Goal: Communication & Community: Participate in discussion

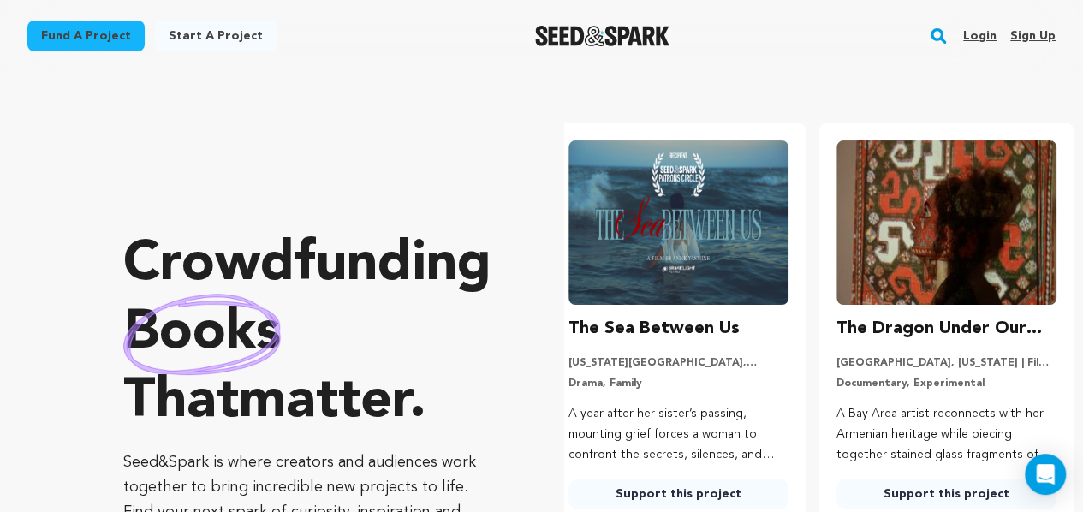
scroll to position [0, 282]
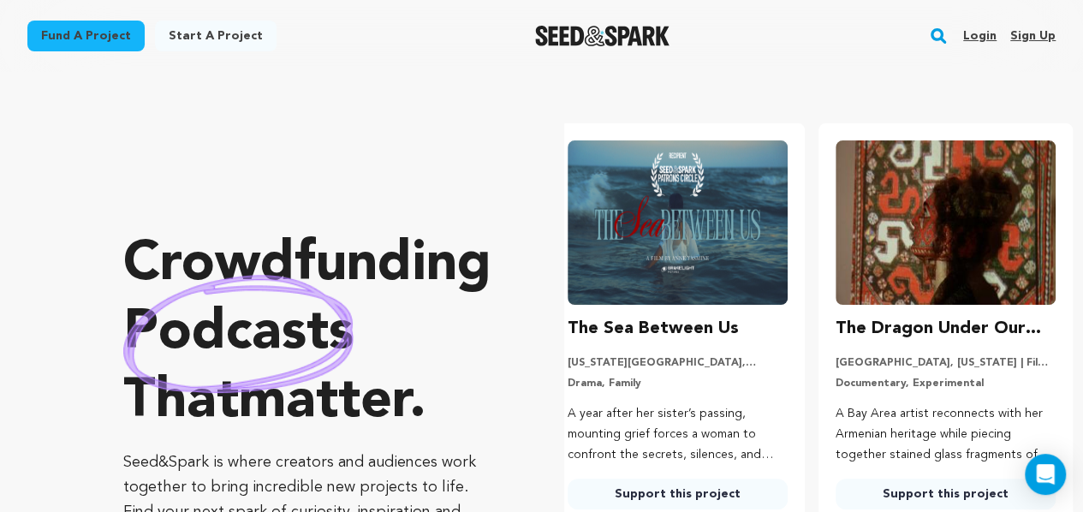
click at [967, 35] on link "Login" at bounding box center [979, 35] width 33 height 27
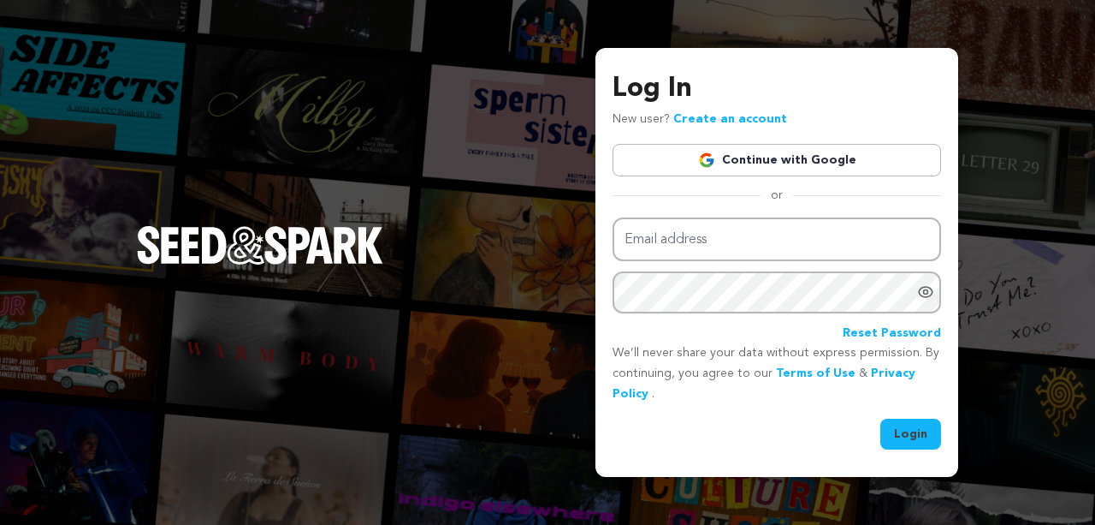
click at [768, 167] on link "Continue with Google" at bounding box center [777, 160] width 329 height 33
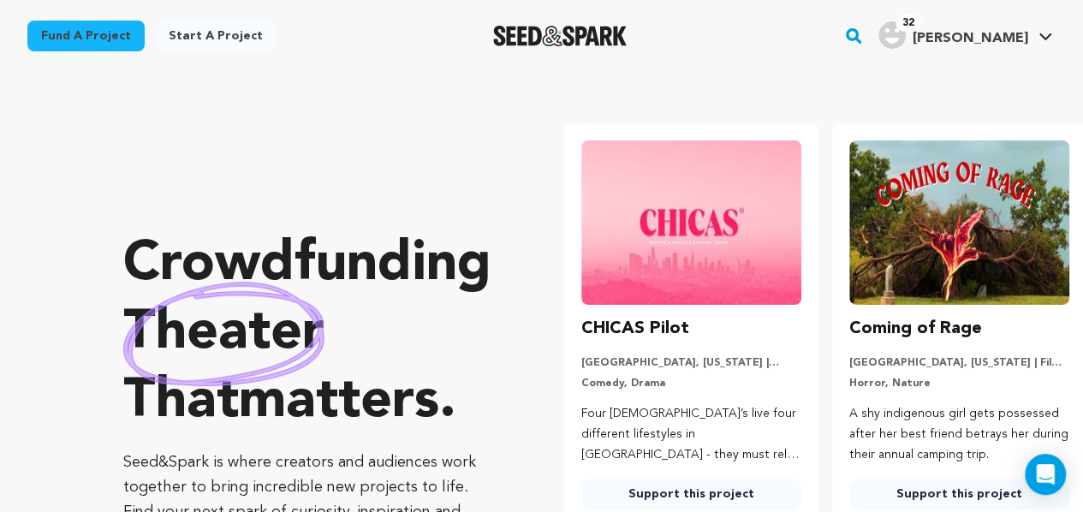
click at [905, 34] on img "Deitrah T.'s Profile" at bounding box center [891, 34] width 27 height 27
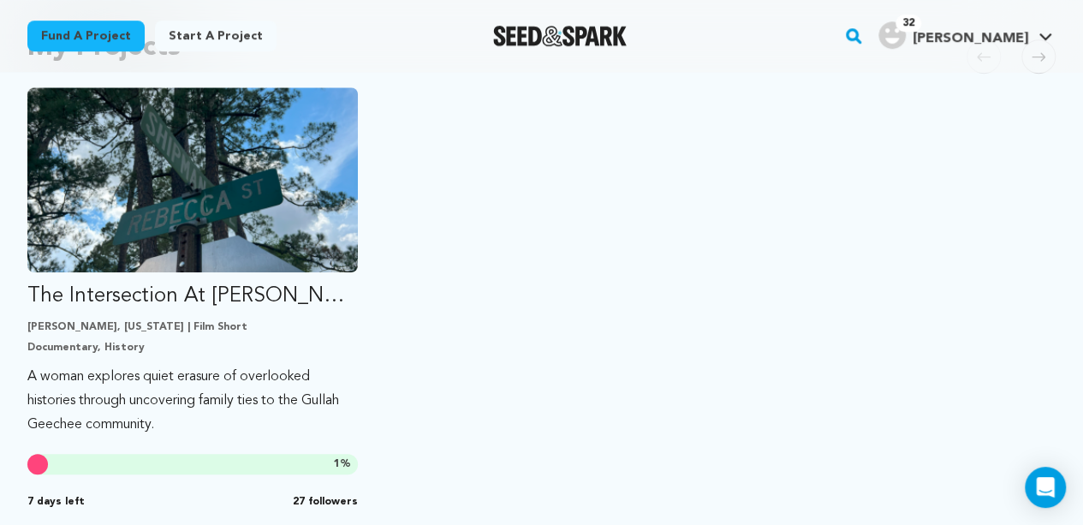
scroll to position [440, 0]
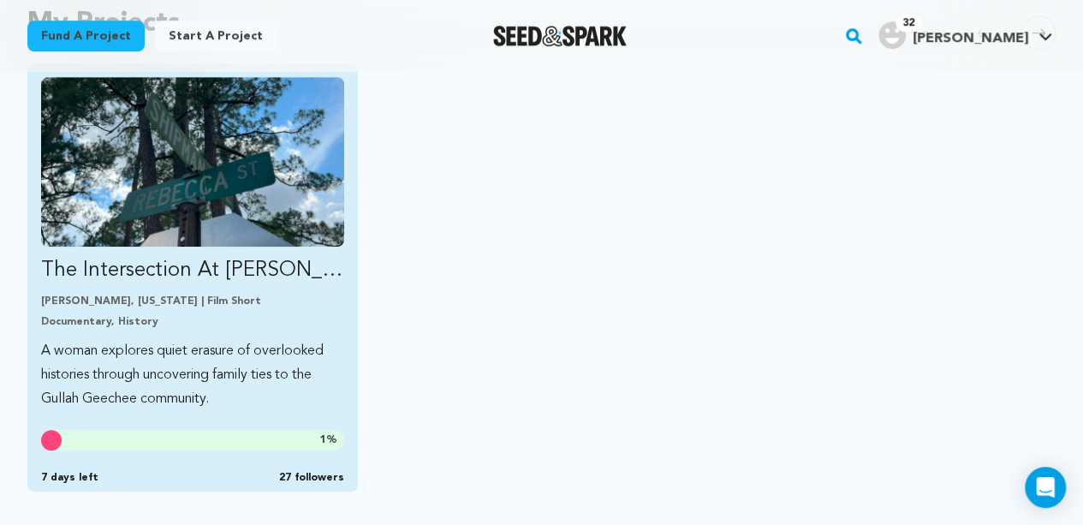
click at [120, 273] on p "The Intersection At [PERSON_NAME][GEOGRAPHIC_DATA][PERSON_NAME]" at bounding box center [192, 270] width 303 height 27
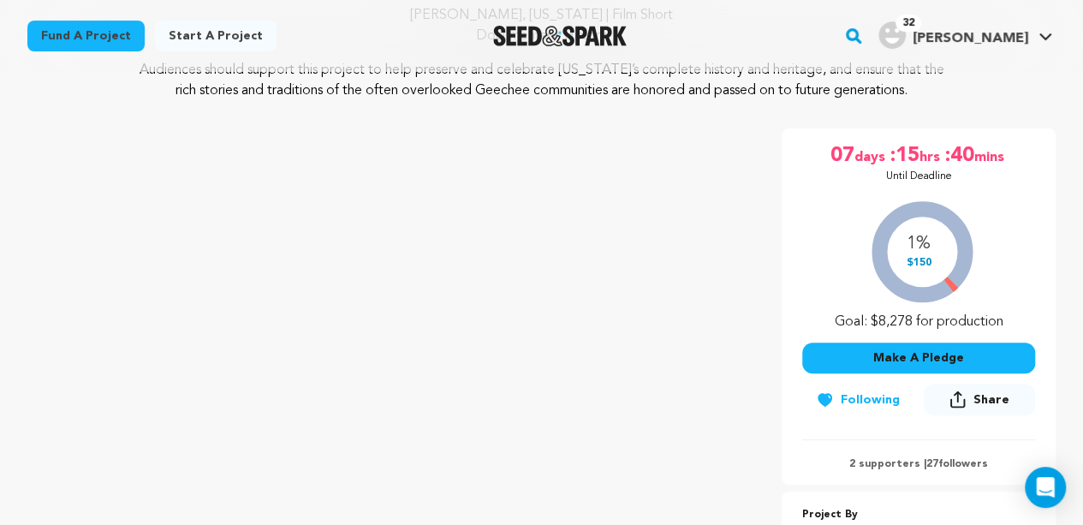
scroll to position [182, 0]
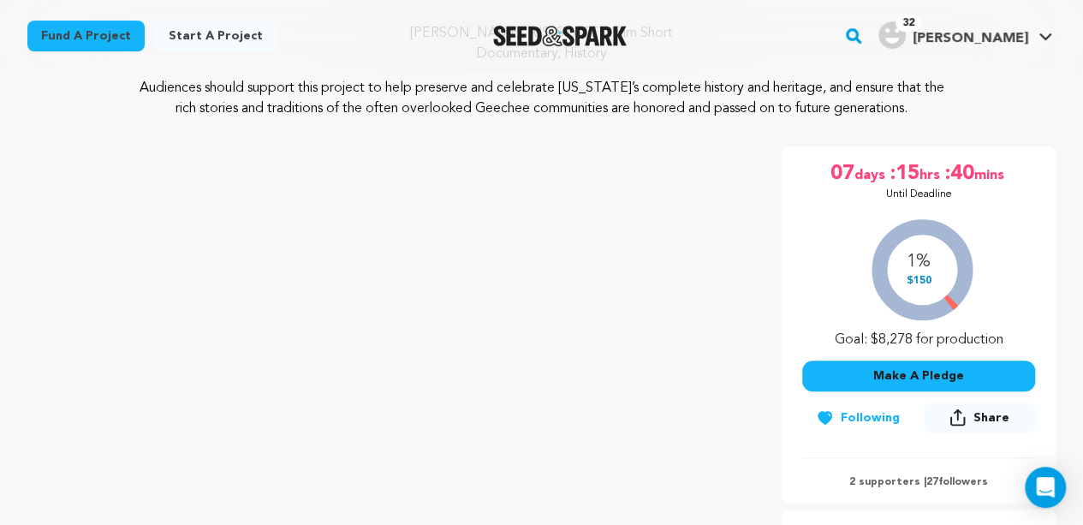
click at [905, 30] on img "Deitrah T.'s Profile" at bounding box center [891, 34] width 27 height 27
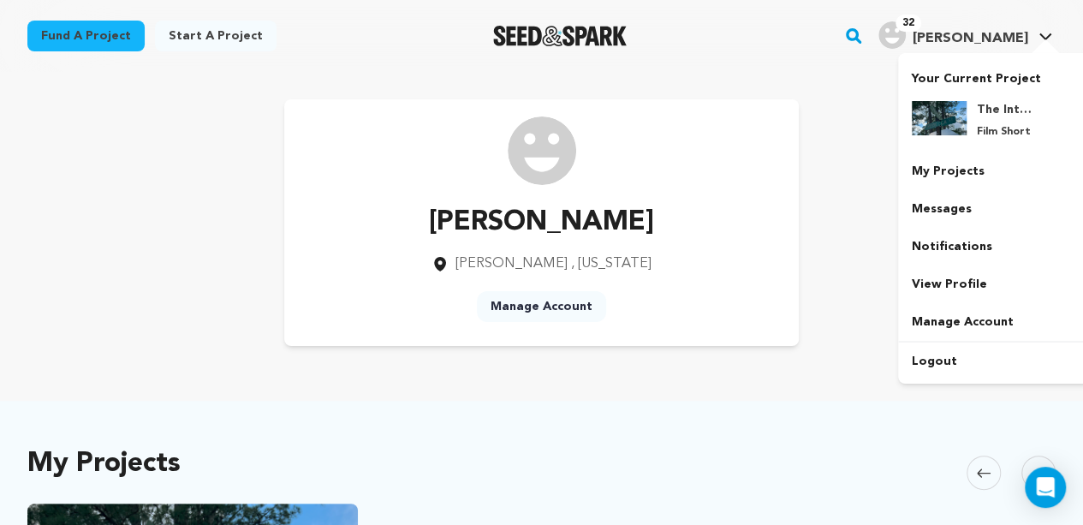
click at [921, 20] on span "32" at bounding box center [908, 23] width 26 height 17
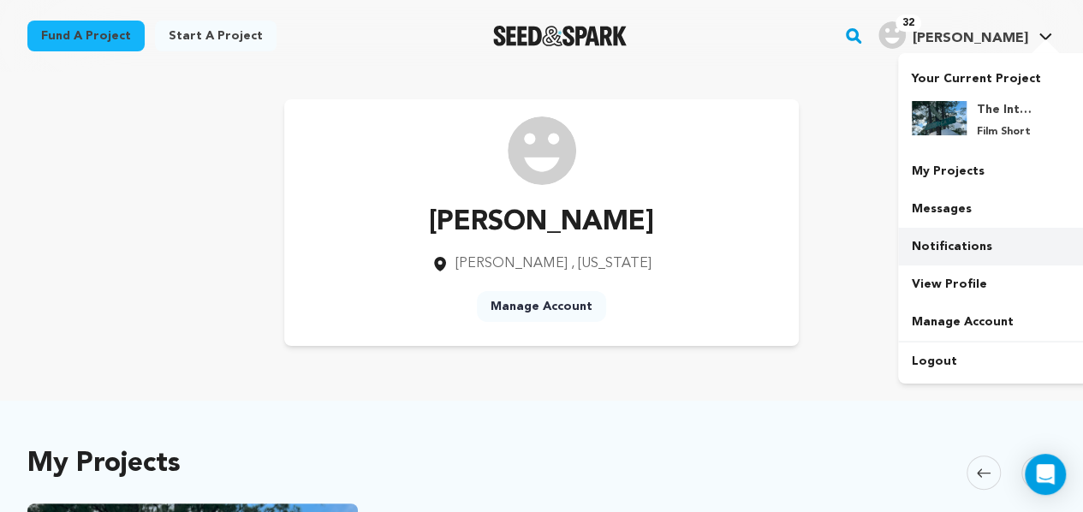
click at [919, 256] on link "Notifications" at bounding box center [994, 247] width 192 height 38
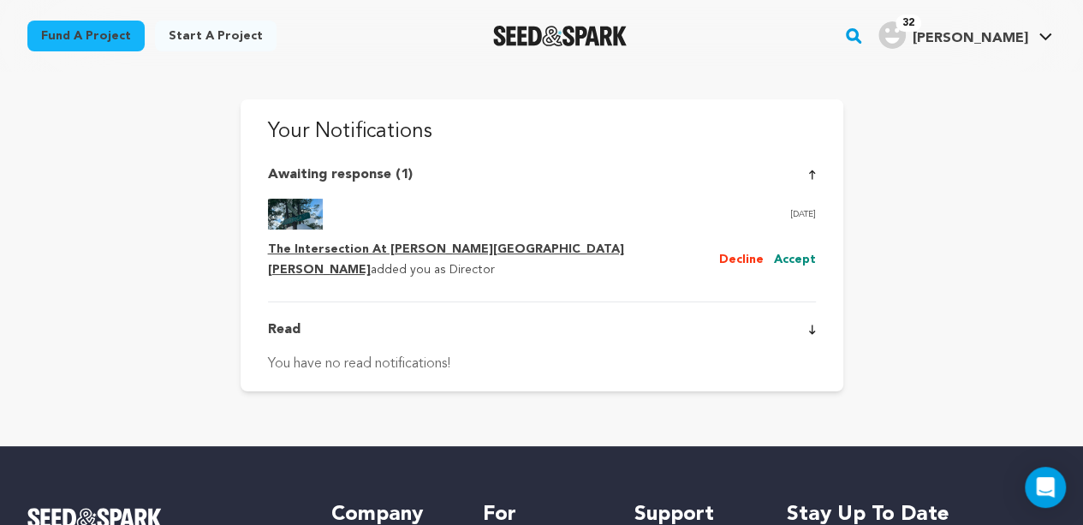
click at [784, 251] on button "Accept" at bounding box center [795, 260] width 42 height 21
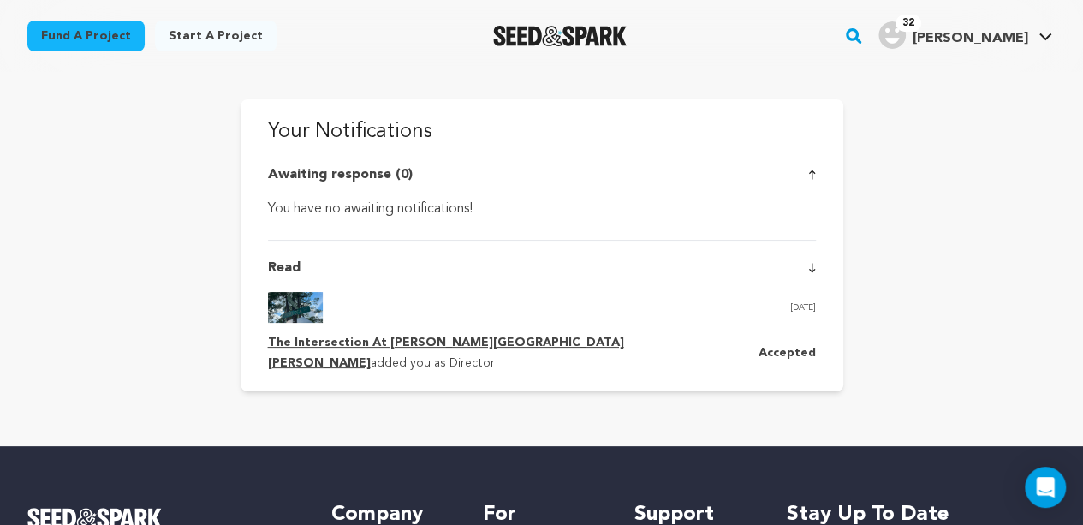
click at [921, 21] on span "32" at bounding box center [908, 23] width 26 height 17
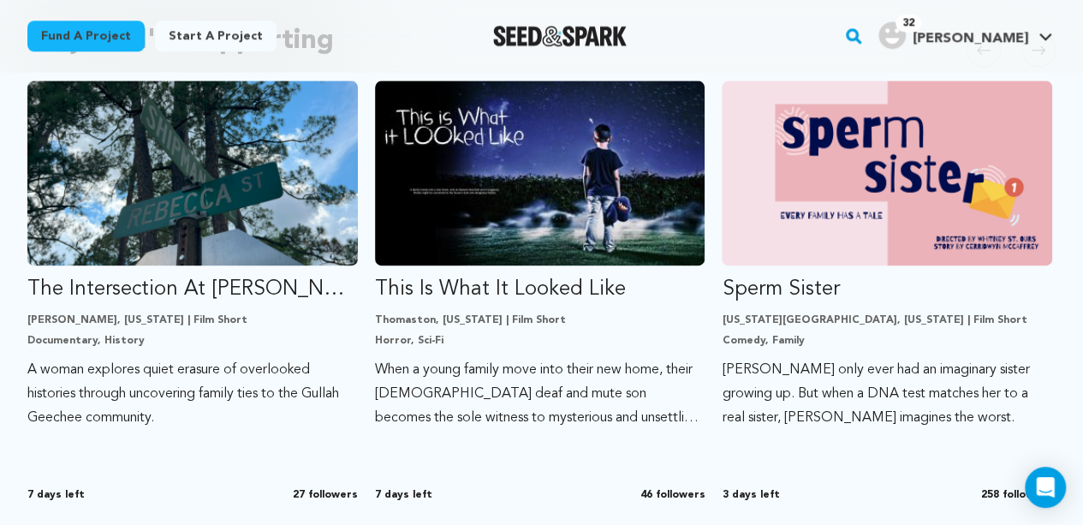
scroll to position [1130, 0]
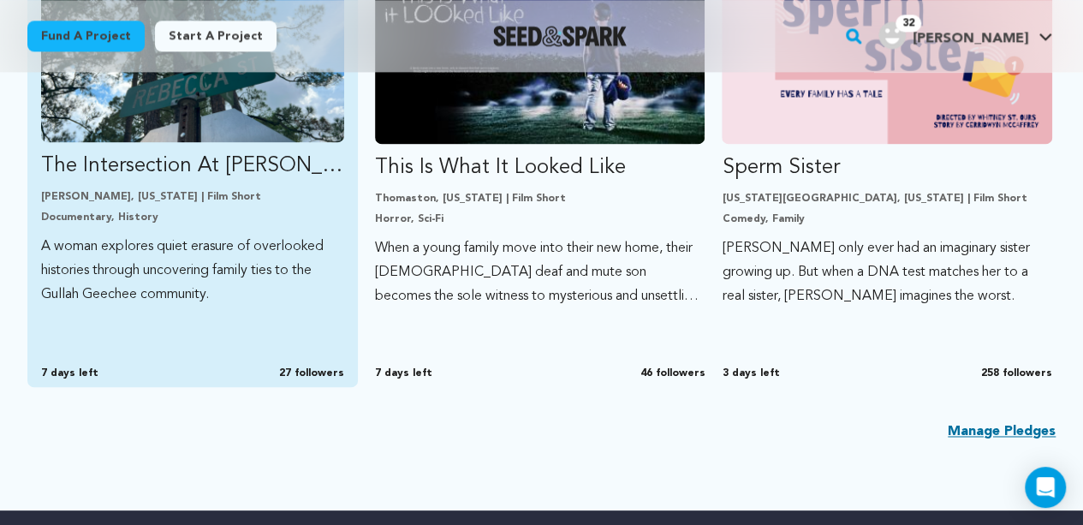
click at [317, 367] on span "27 followers" at bounding box center [311, 373] width 65 height 14
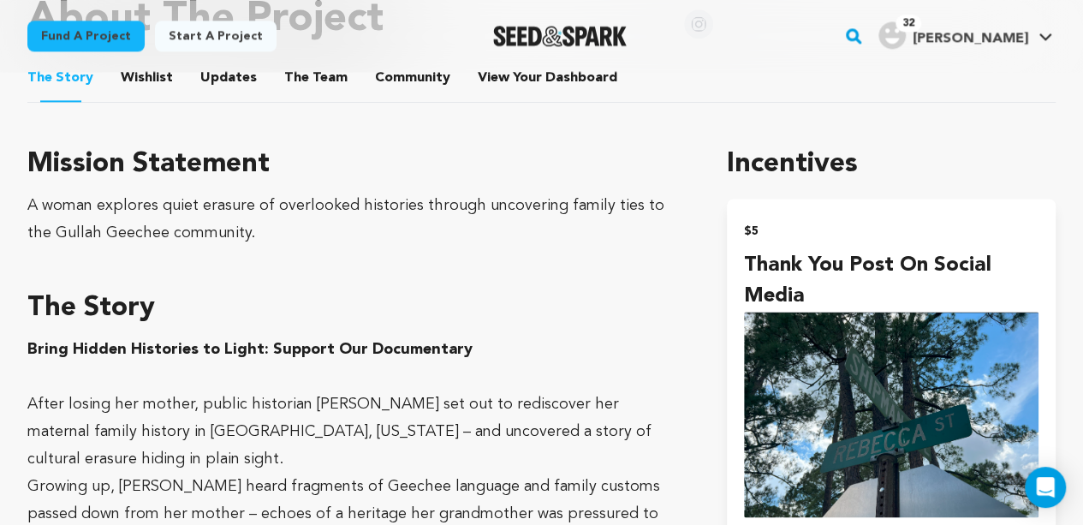
scroll to position [1061, 0]
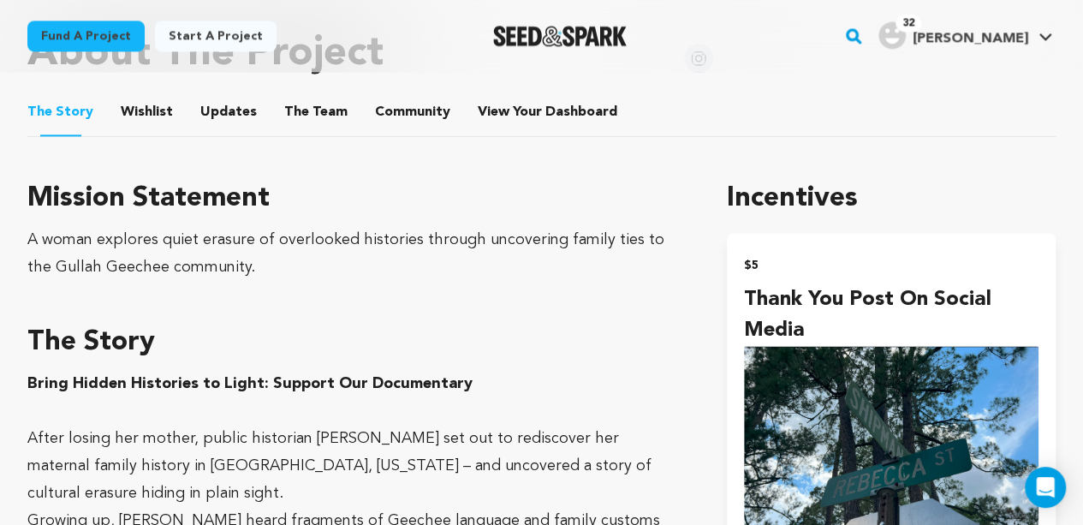
click at [398, 116] on button "Community" at bounding box center [412, 115] width 41 height 41
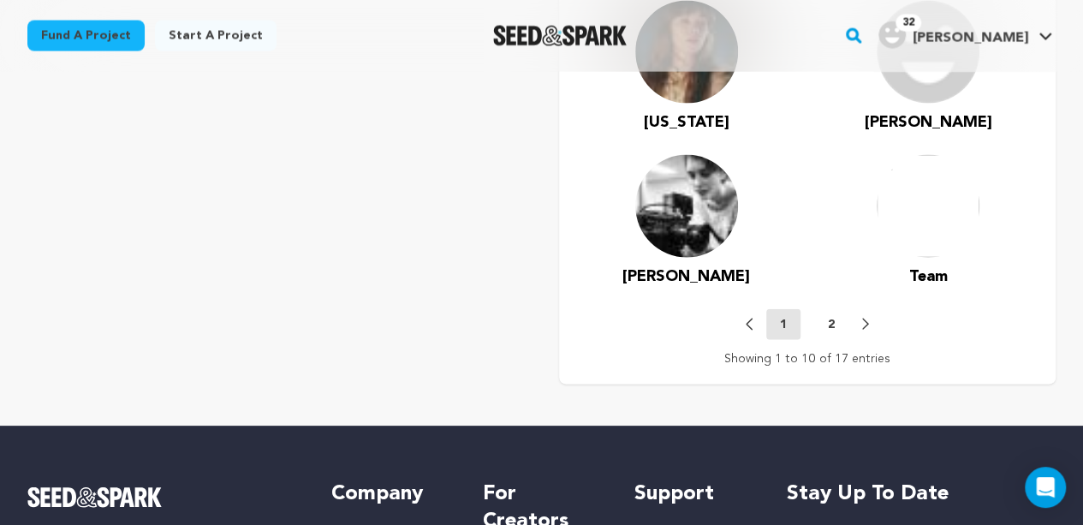
scroll to position [1807, 0]
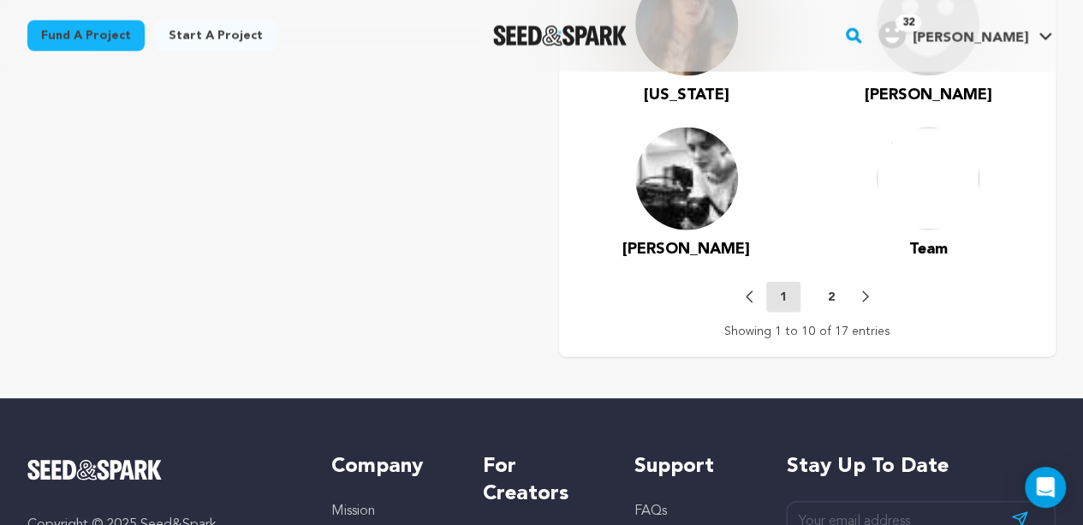
click at [837, 296] on button "2" at bounding box center [831, 296] width 34 height 17
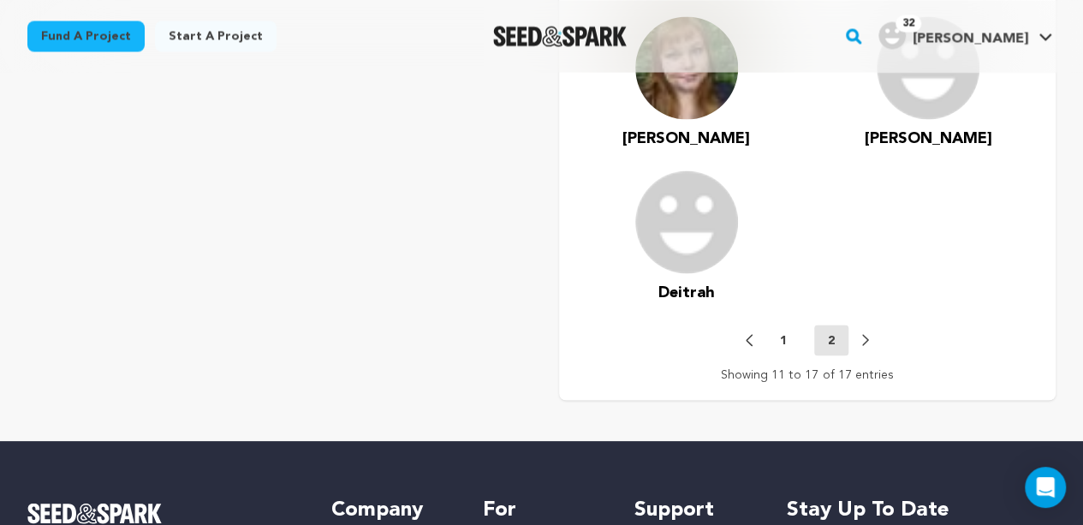
scroll to position [1633, 0]
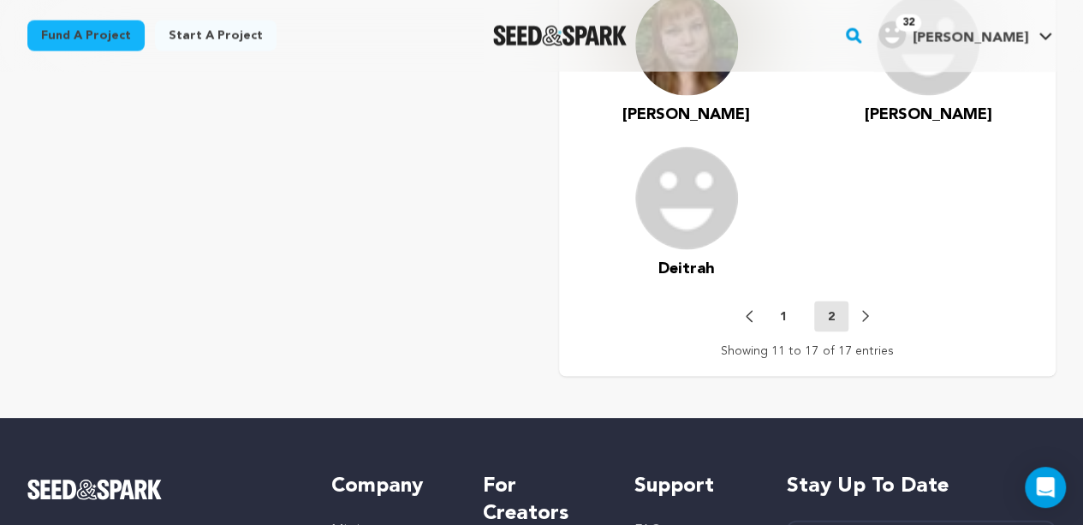
click at [782, 315] on p "1" at bounding box center [783, 316] width 7 height 17
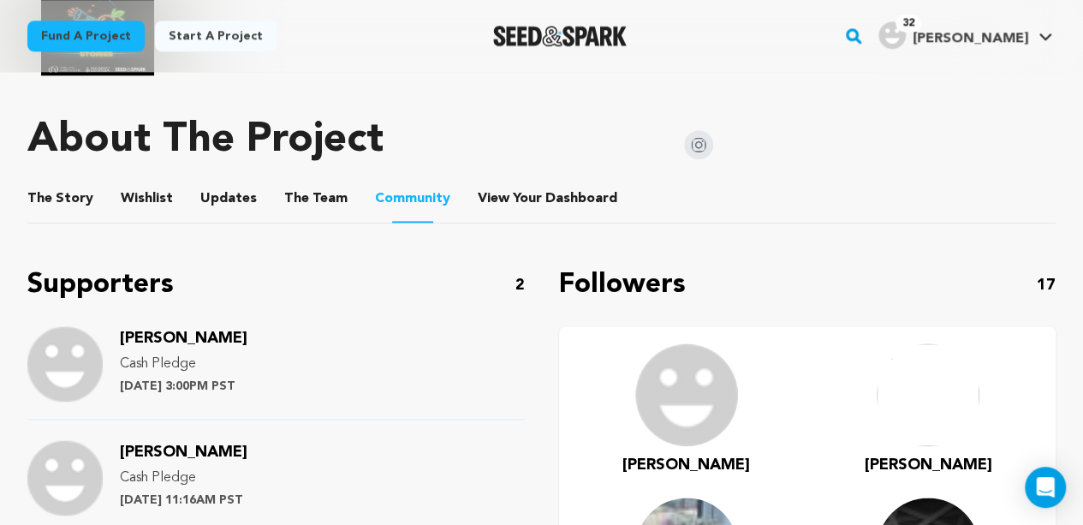
scroll to position [929, 0]
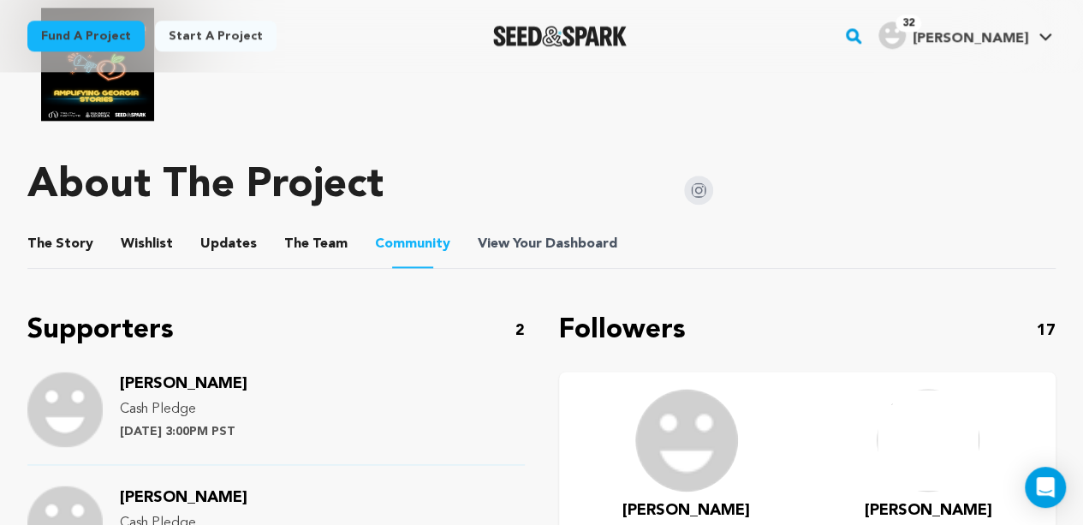
click at [524, 240] on span "View Your Dashboard" at bounding box center [549, 244] width 143 height 21
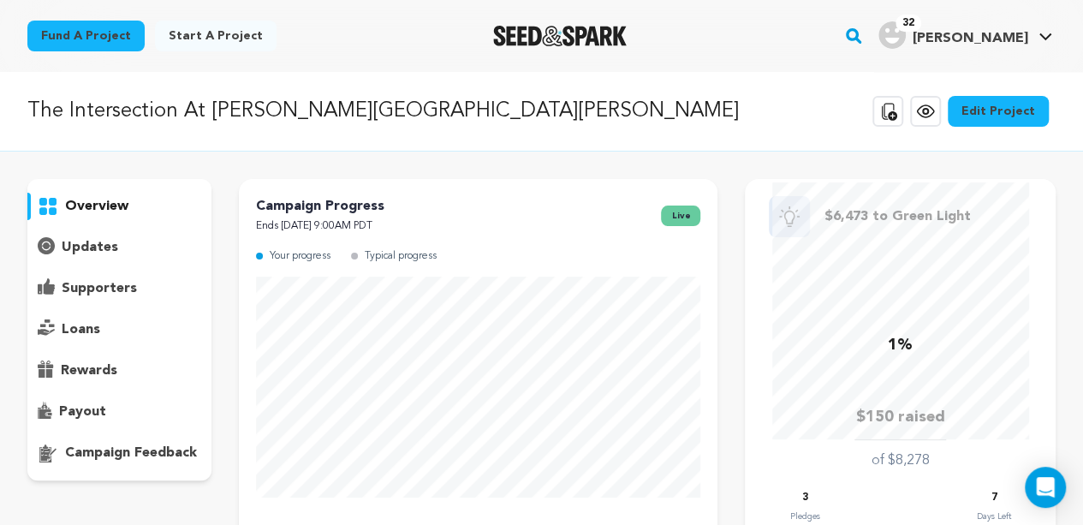
click at [115, 282] on p "supporters" at bounding box center [99, 288] width 75 height 21
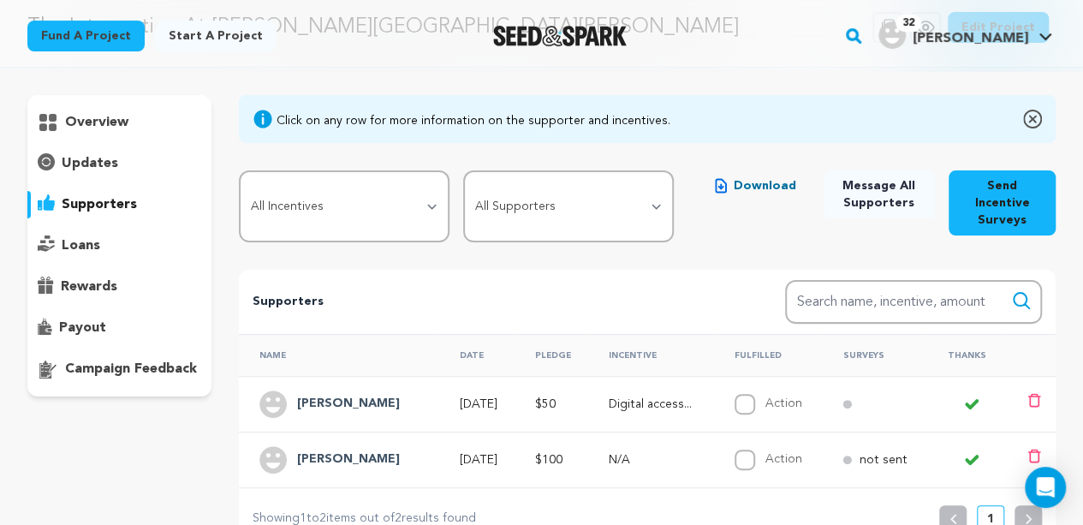
scroll to position [68, 0]
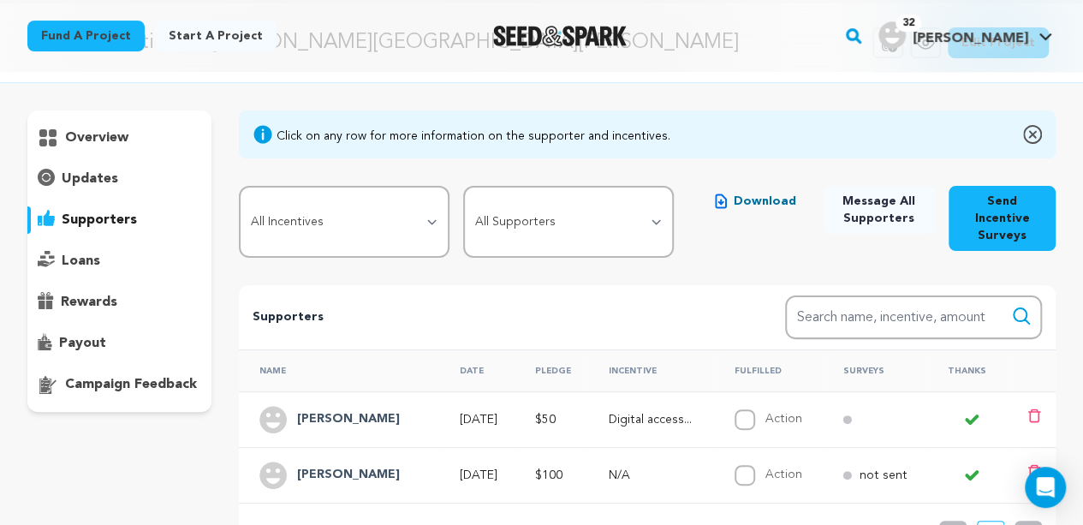
click at [94, 169] on p "updates" at bounding box center [90, 179] width 56 height 21
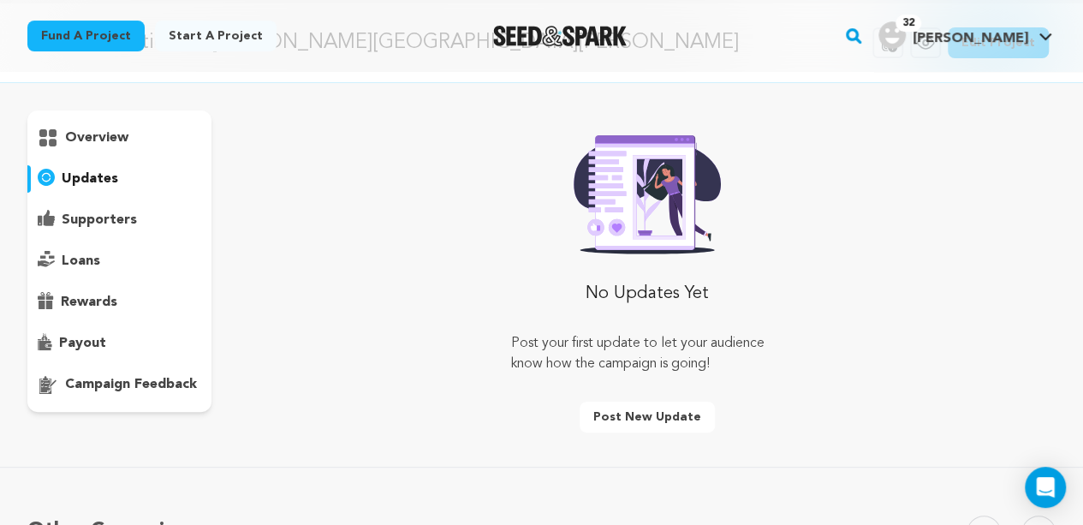
click at [82, 261] on p "loans" at bounding box center [81, 261] width 39 height 21
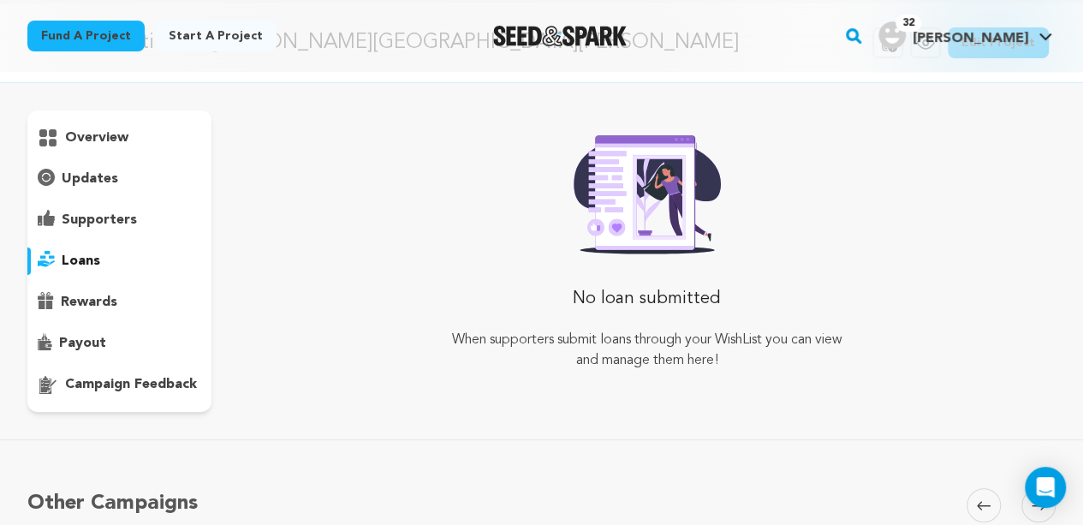
click at [94, 217] on p "supporters" at bounding box center [99, 220] width 75 height 21
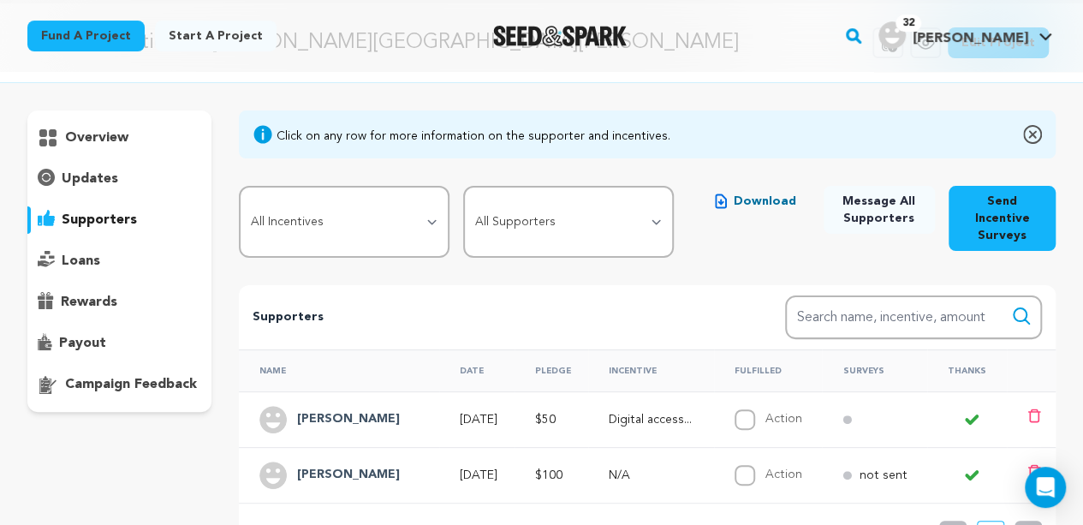
click at [100, 124] on div "overview" at bounding box center [119, 137] width 184 height 27
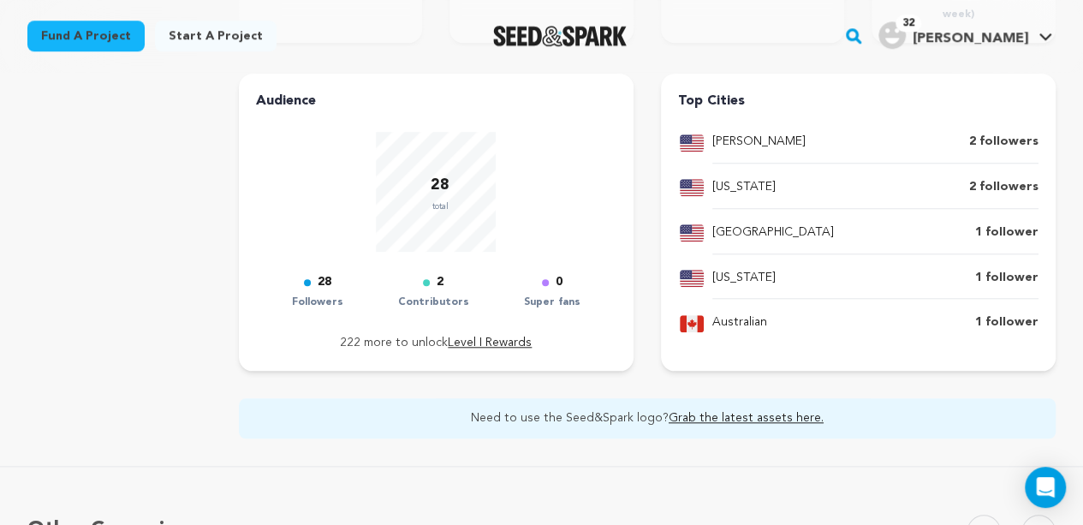
scroll to position [662, 0]
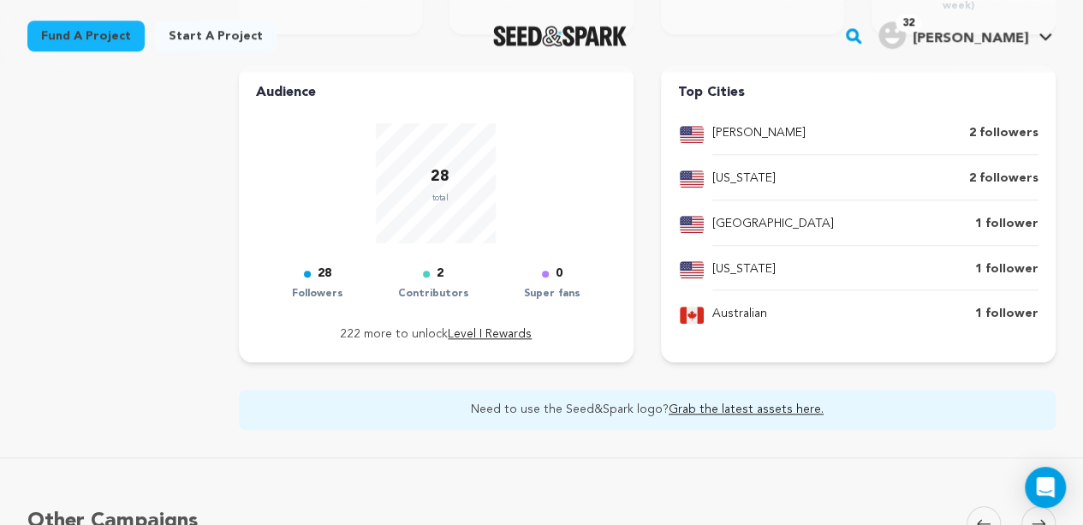
click at [318, 275] on p "28" at bounding box center [325, 274] width 14 height 21
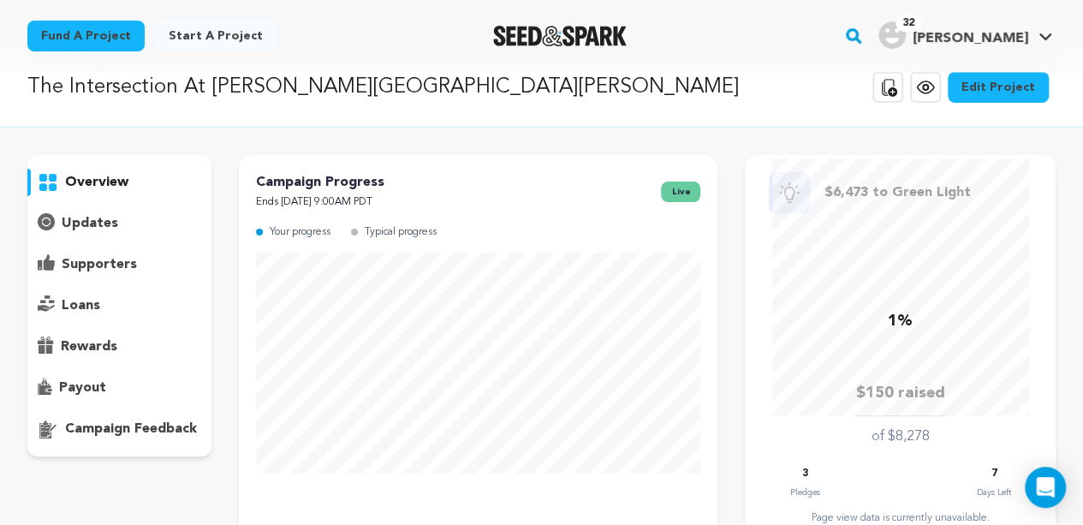
scroll to position [34, 0]
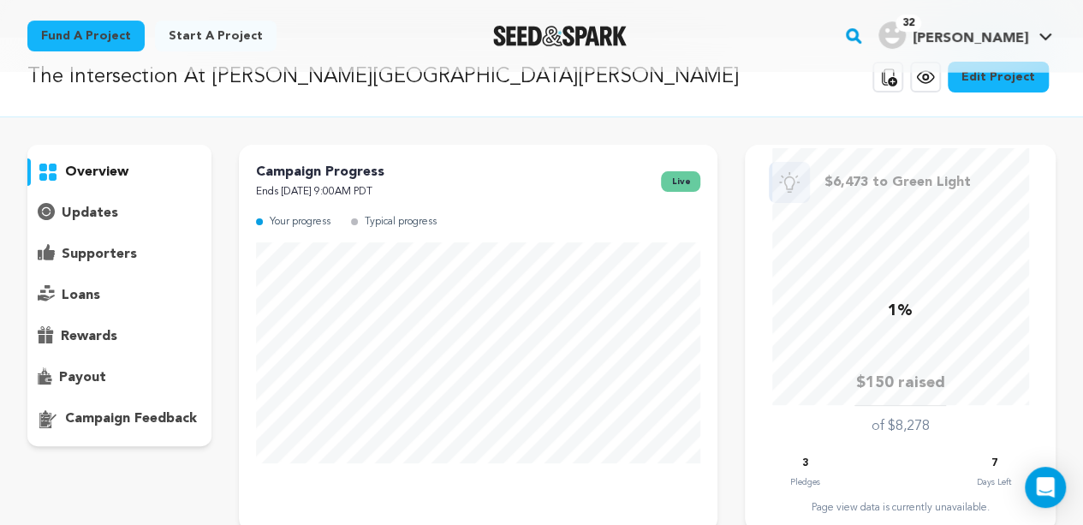
click at [804, 466] on p "3" at bounding box center [805, 464] width 6 height 20
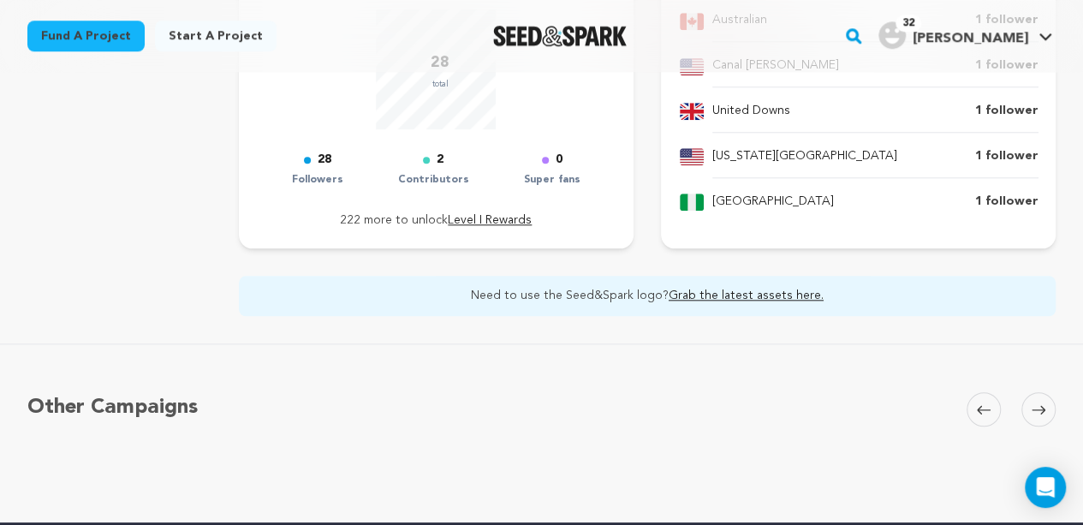
scroll to position [787, 0]
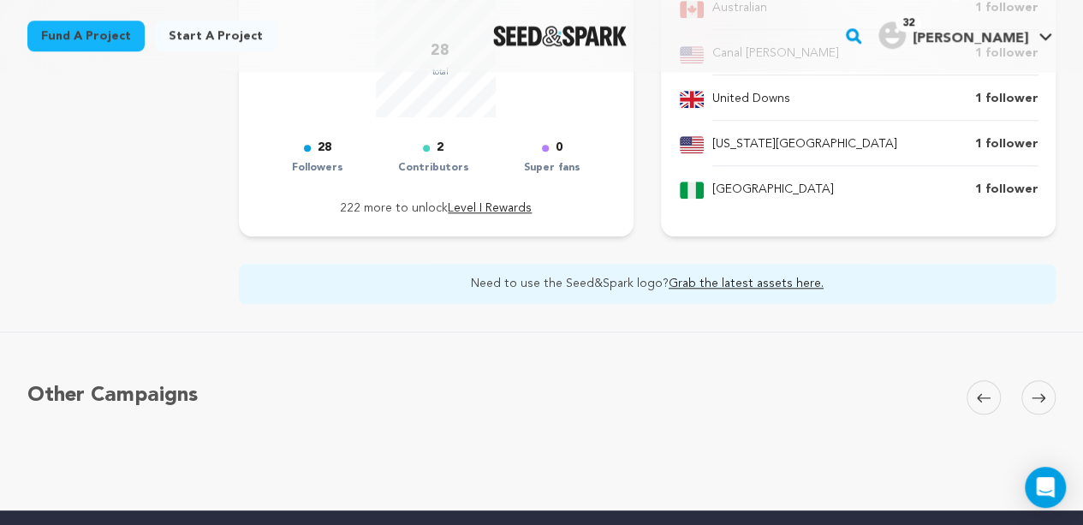
click at [900, 252] on div "Audience 28 total 28 Followers 2 Contributors 0 Super fans 222 more to unlock L…" at bounding box center [647, 121] width 816 height 365
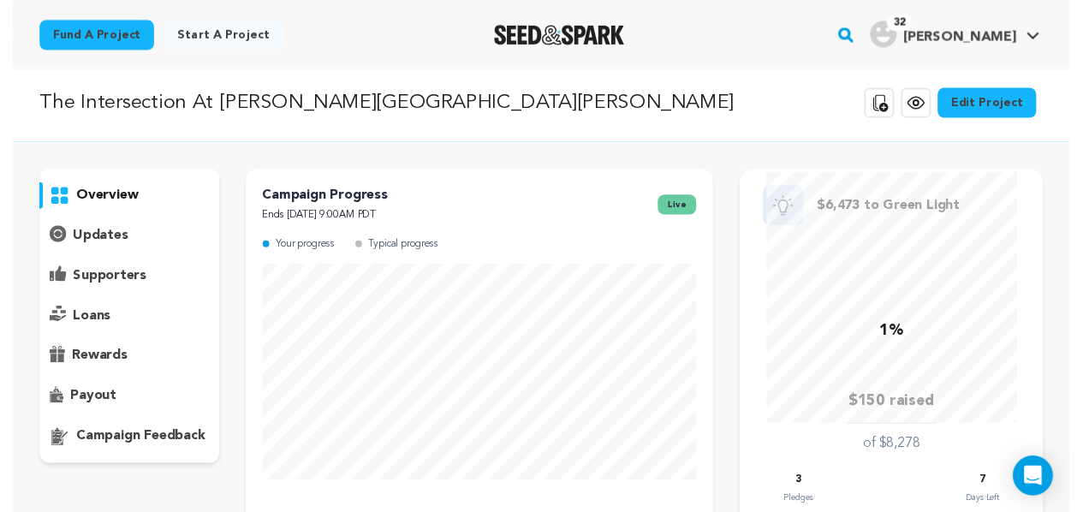
scroll to position [4, 0]
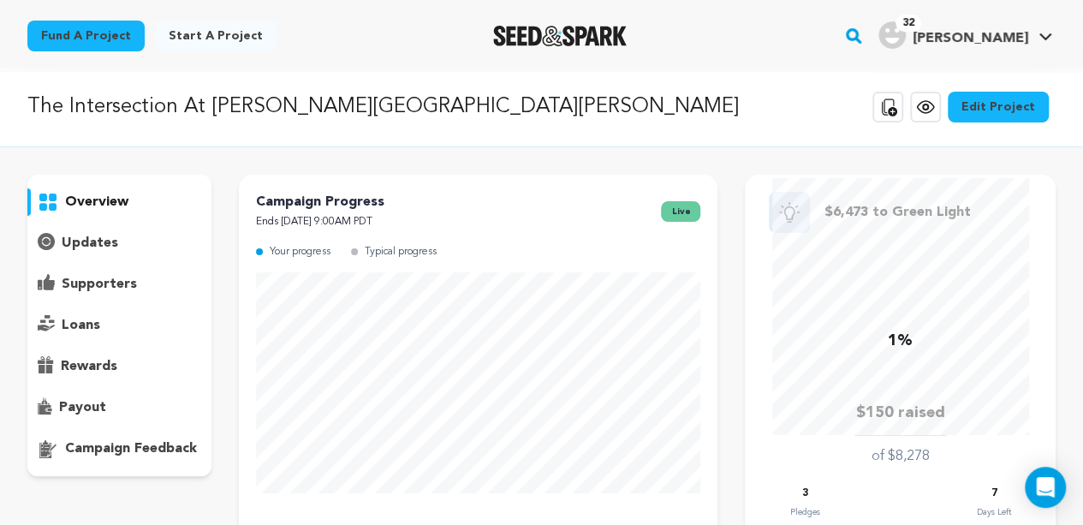
click at [70, 282] on p "supporters" at bounding box center [99, 284] width 75 height 21
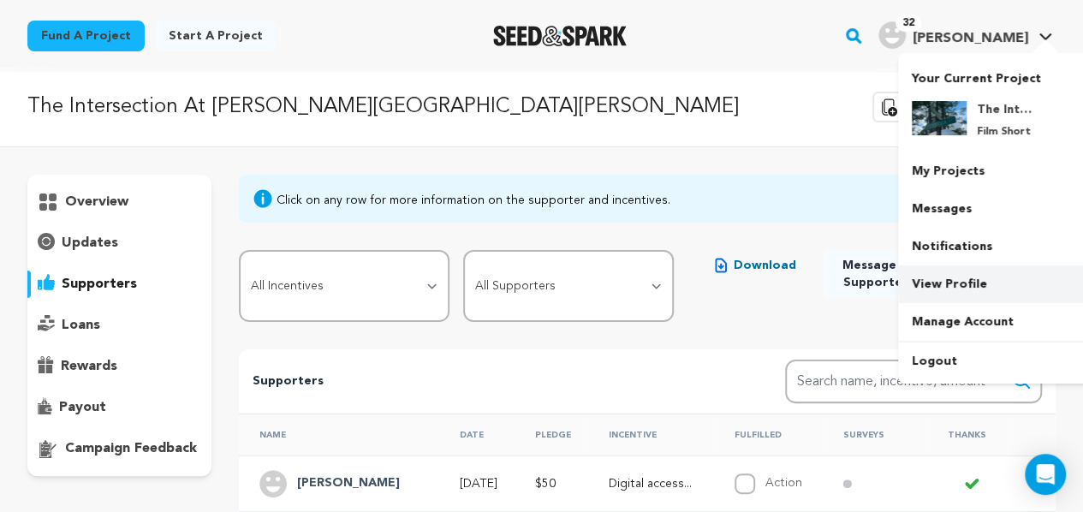
click at [963, 288] on link "View Profile" at bounding box center [994, 284] width 192 height 38
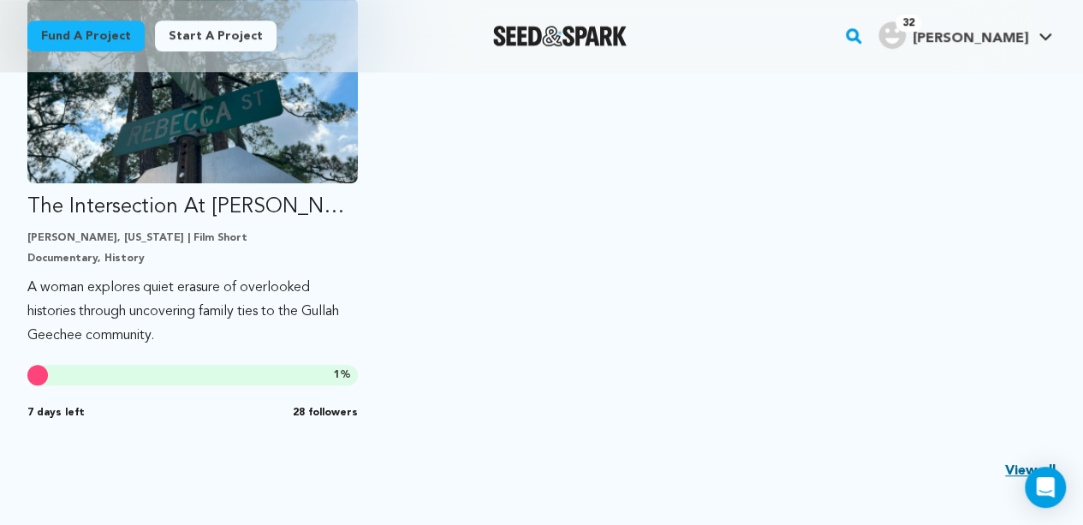
scroll to position [519, 0]
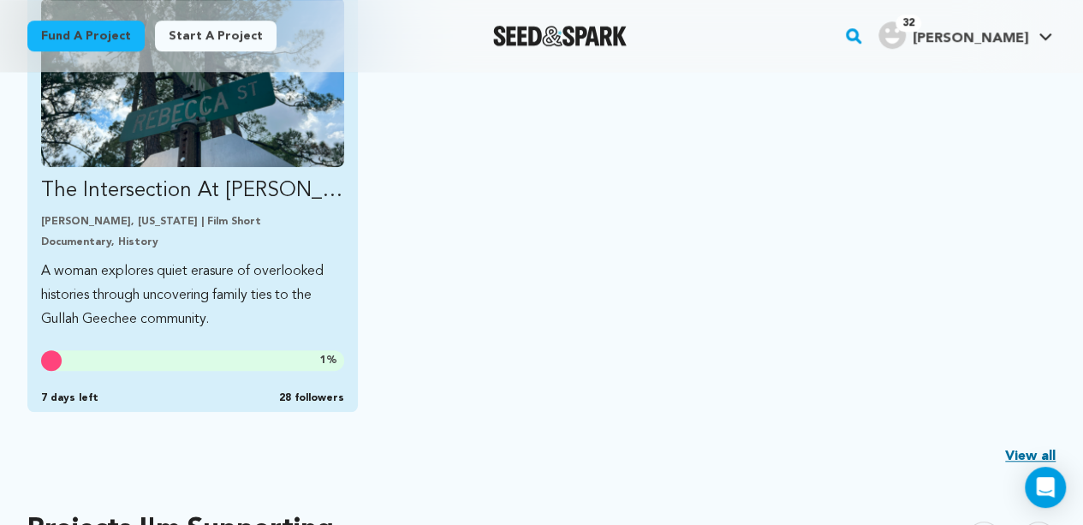
click at [229, 182] on p "The Intersection At [PERSON_NAME][GEOGRAPHIC_DATA][PERSON_NAME]" at bounding box center [192, 190] width 303 height 27
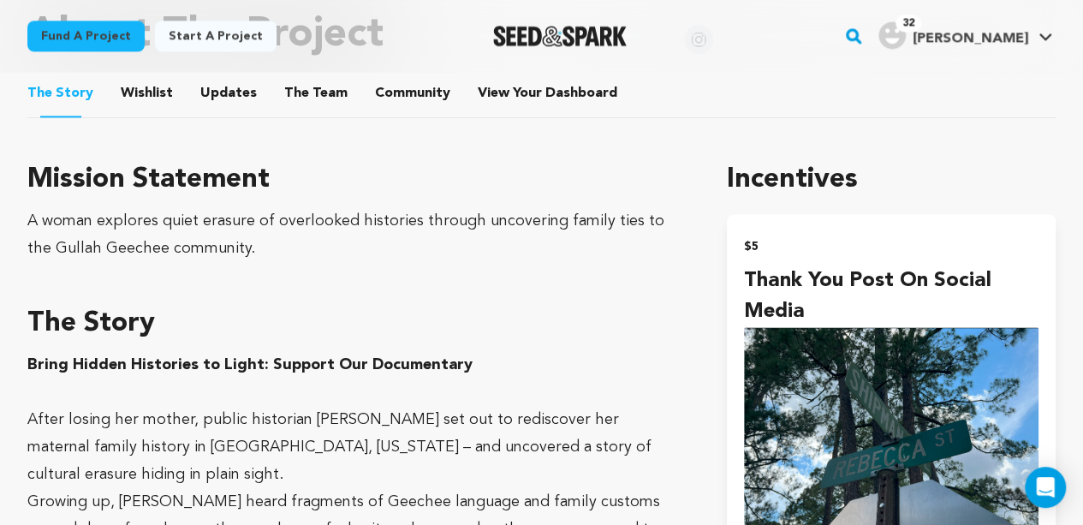
scroll to position [1003, 0]
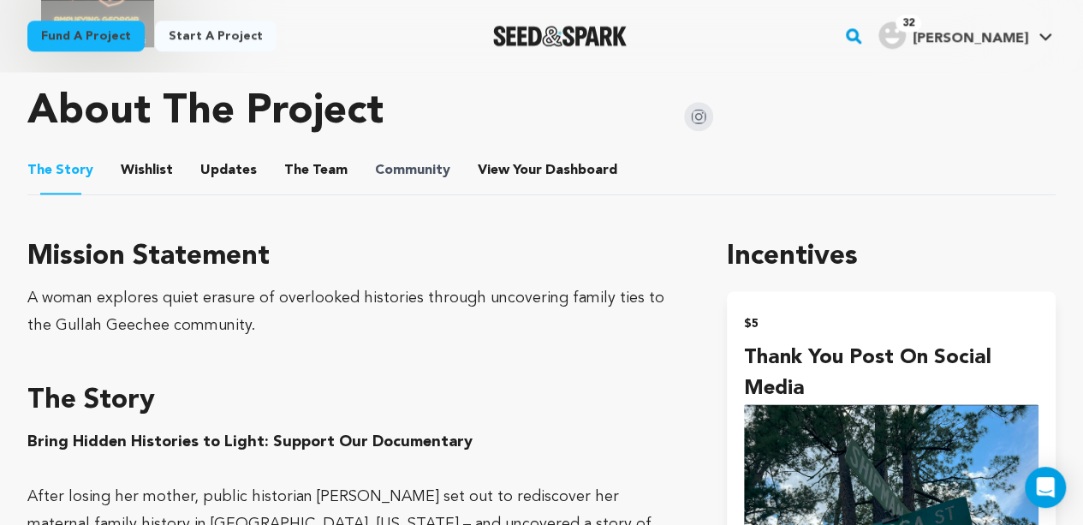
click at [424, 170] on span "Community" at bounding box center [412, 170] width 75 height 21
click at [421, 171] on button "Community" at bounding box center [412, 173] width 41 height 41
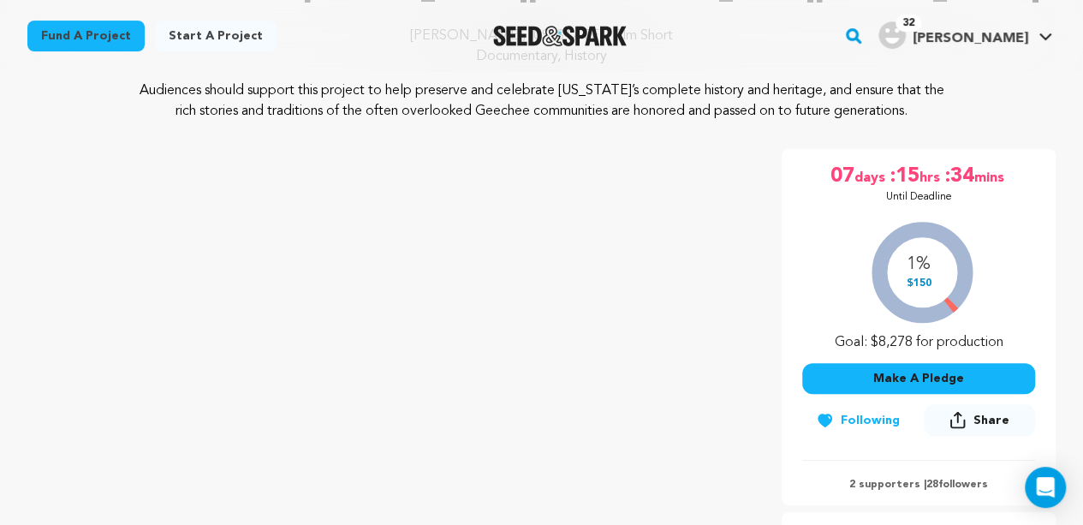
scroll to position [168, 0]
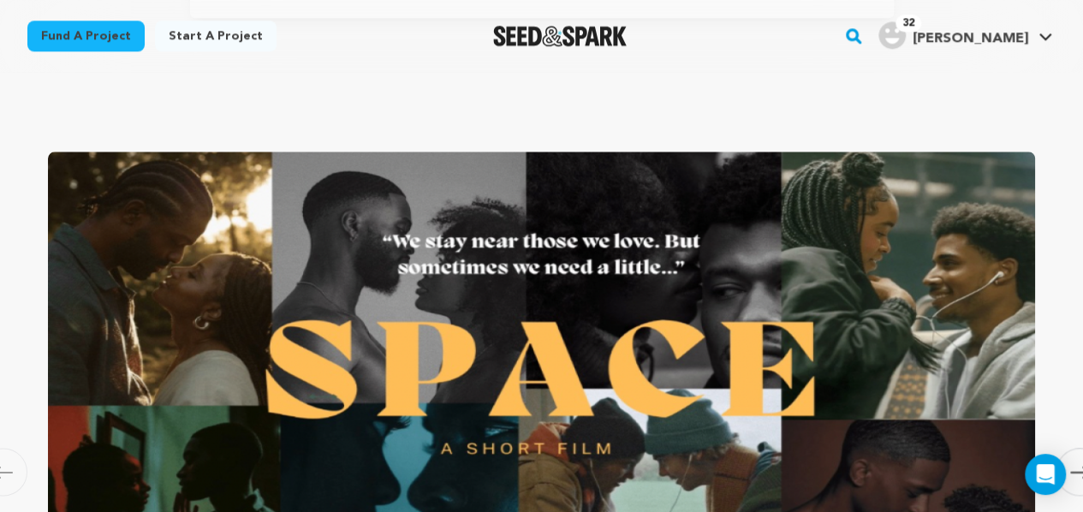
scroll to position [981, 0]
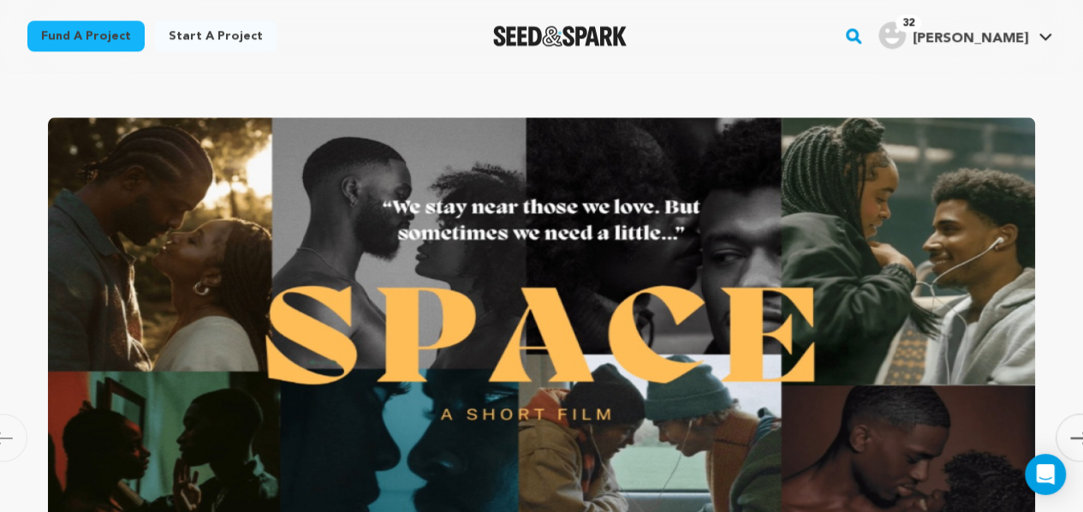
drag, startPoint x: 1069, startPoint y: 507, endPoint x: 1067, endPoint y: 496, distance: 12.1
click at [1067, 496] on div "Carousel Skip to previous slide page [GEOGRAPHIC_DATA] SPACE Two strangers meet…" at bounding box center [541, 514] width 1083 height 835
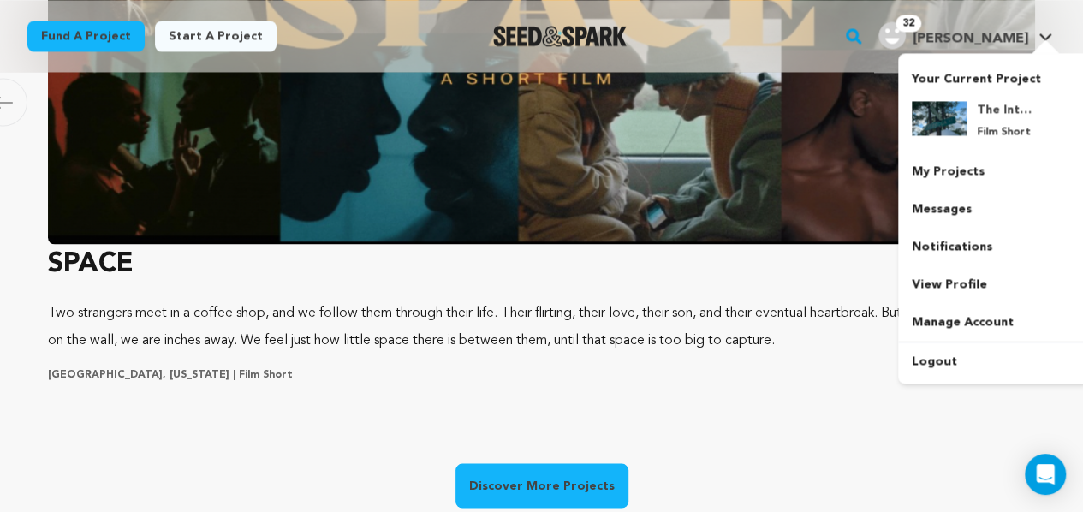
scroll to position [0, 282]
